Goal: Information Seeking & Learning: Learn about a topic

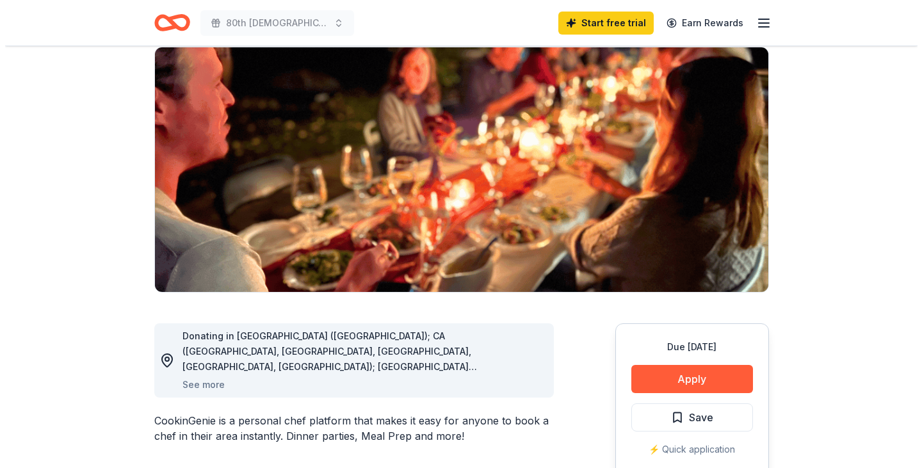
scroll to position [100, 0]
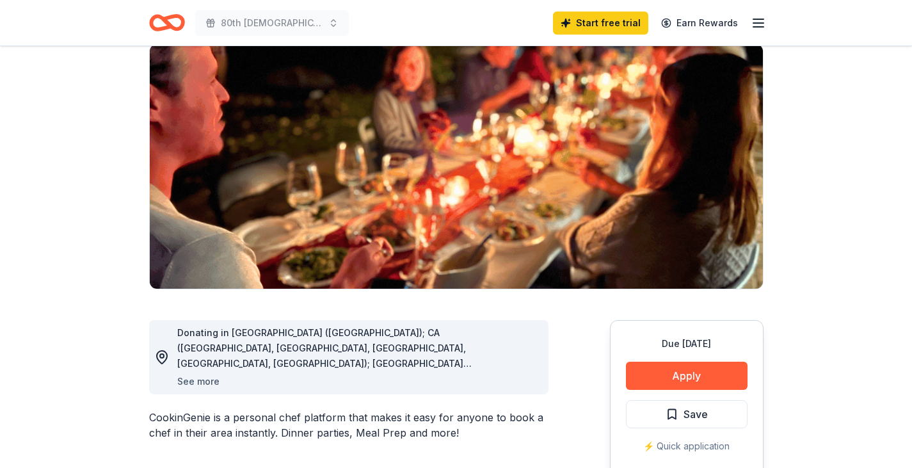
click at [195, 380] on button "See more" at bounding box center [198, 381] width 42 height 15
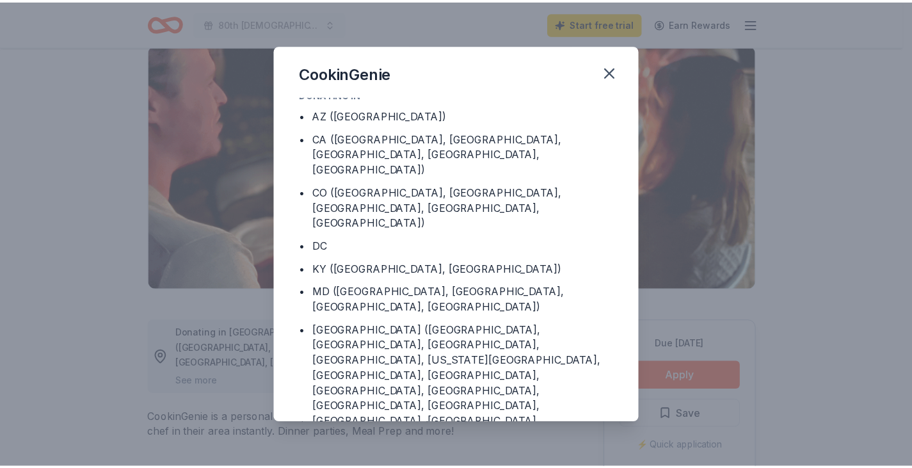
scroll to position [0, 0]
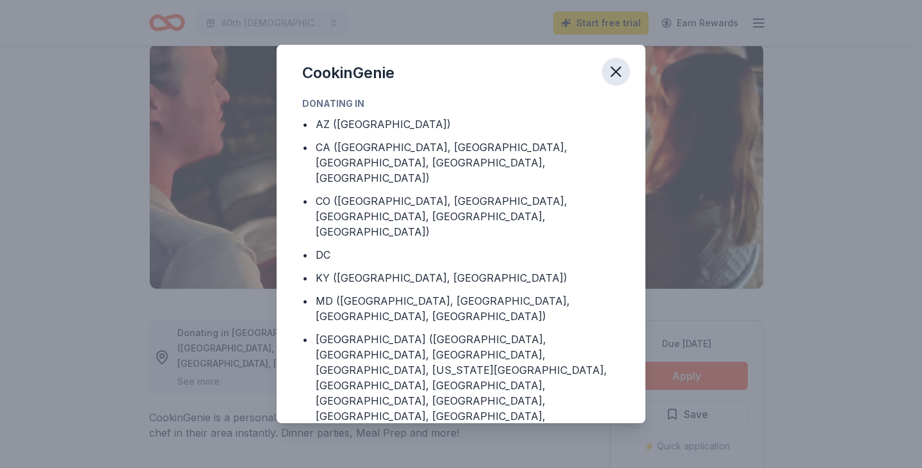
click at [622, 63] on icon "button" at bounding box center [616, 72] width 18 height 18
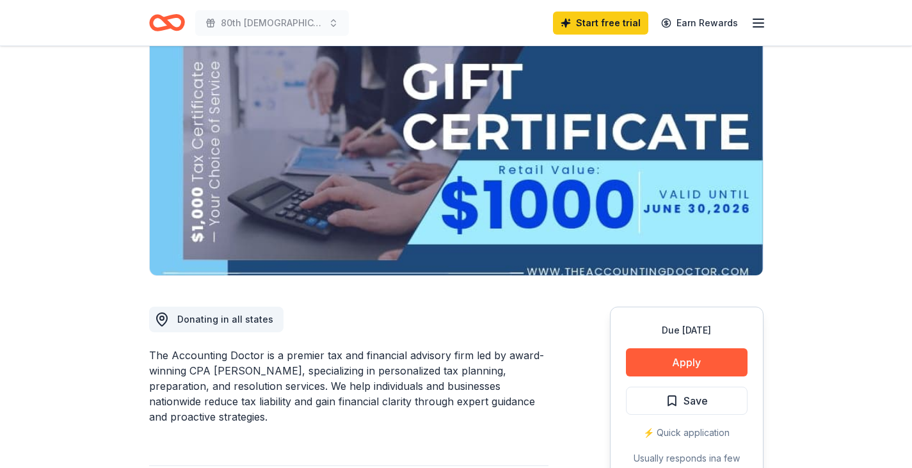
scroll to position [74, 0]
